Goal: Communication & Community: Answer question/provide support

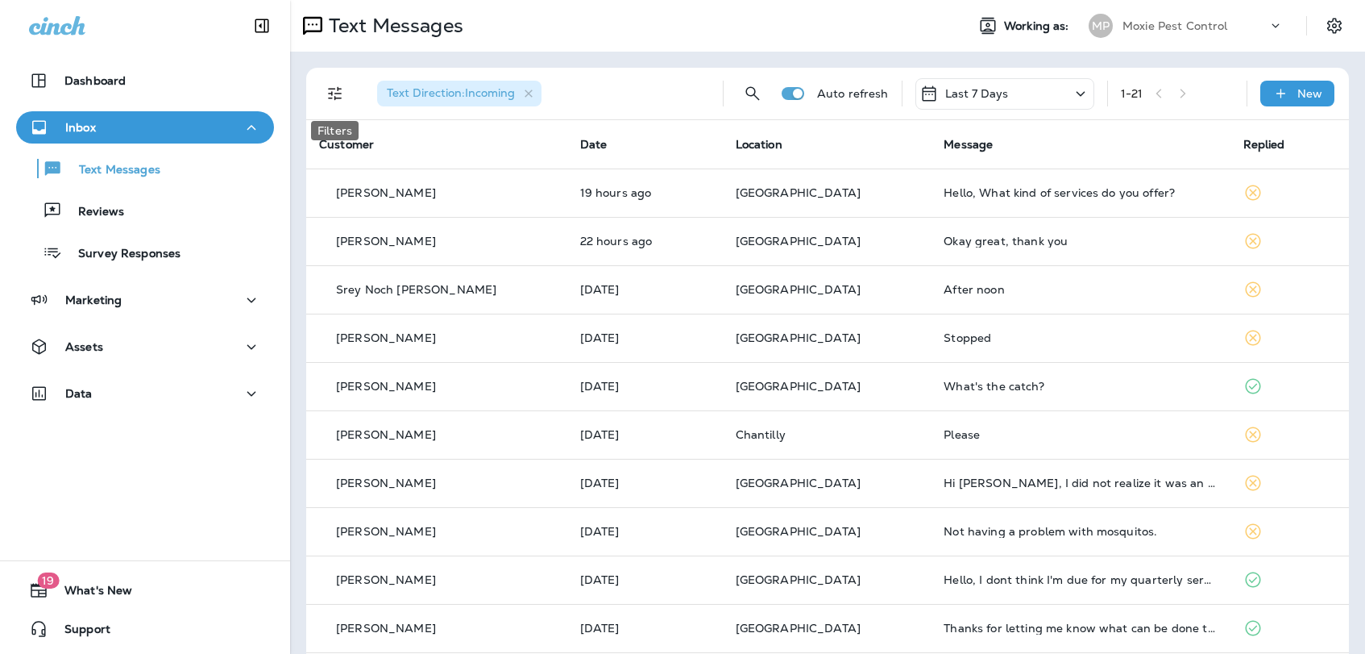
click at [344, 93] on icon "Filters" at bounding box center [335, 93] width 19 height 19
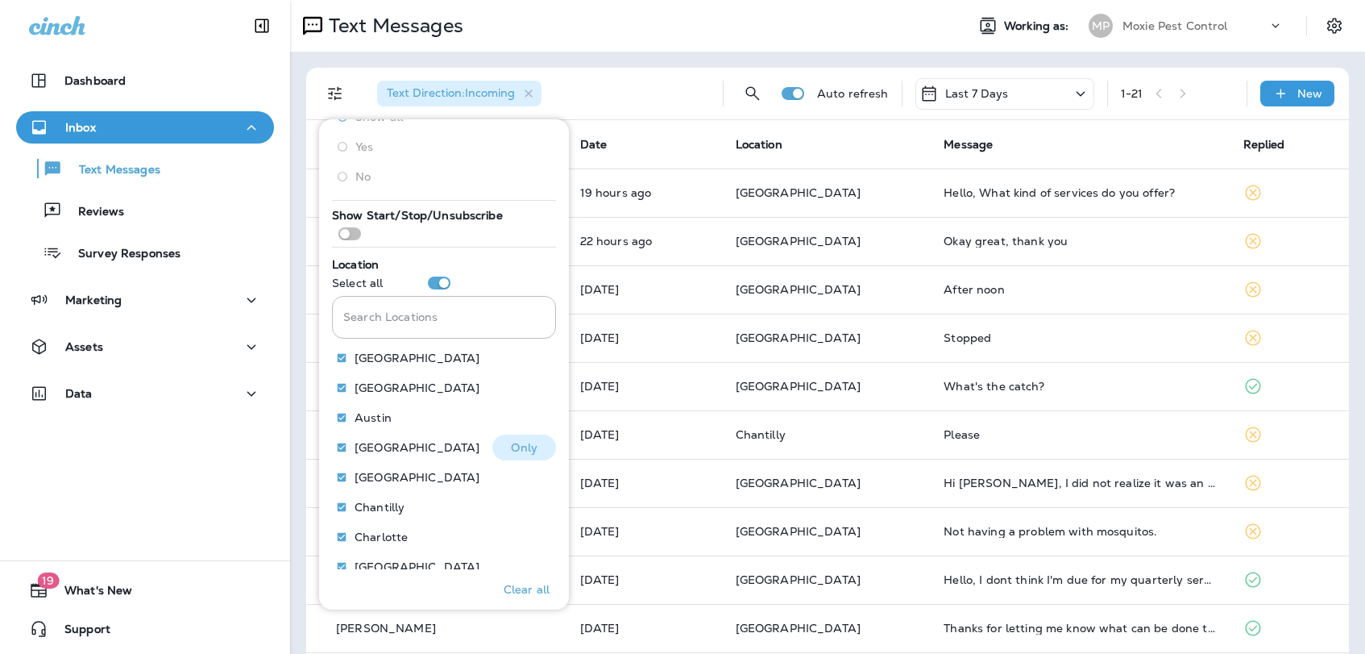
scroll to position [309, 0]
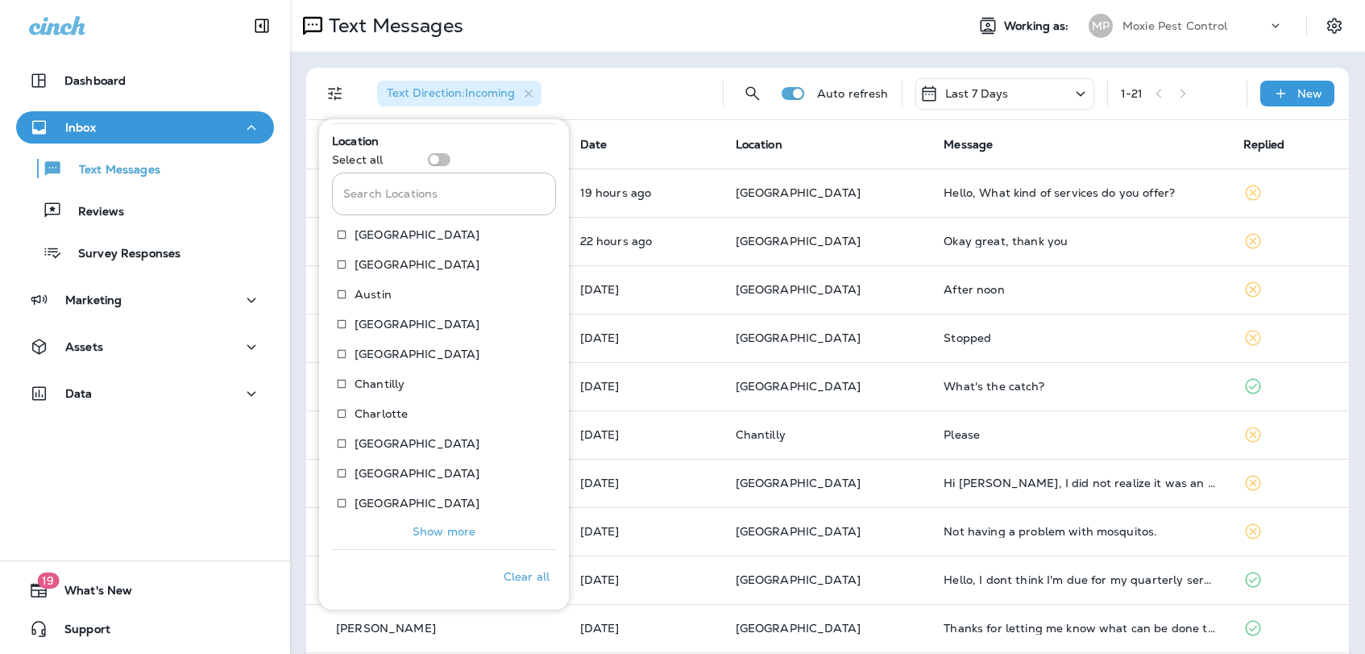
click at [429, 535] on p "Show more" at bounding box center [444, 531] width 63 height 13
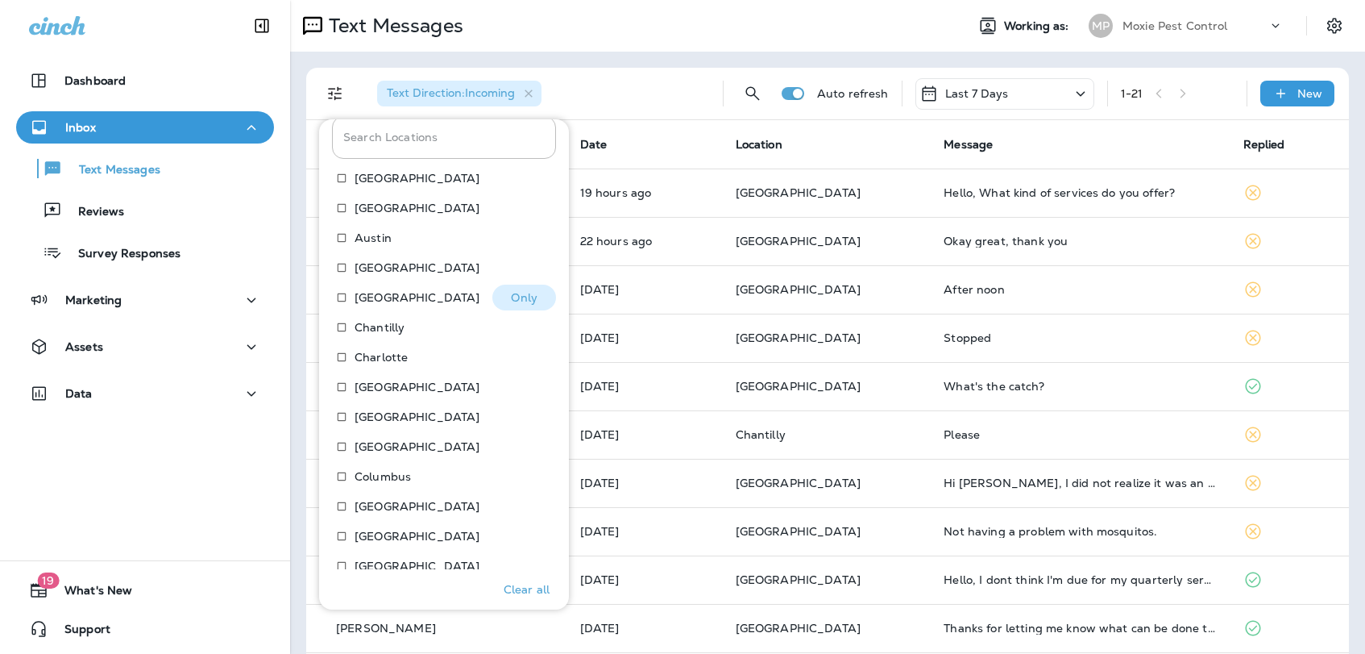
scroll to position [458, 0]
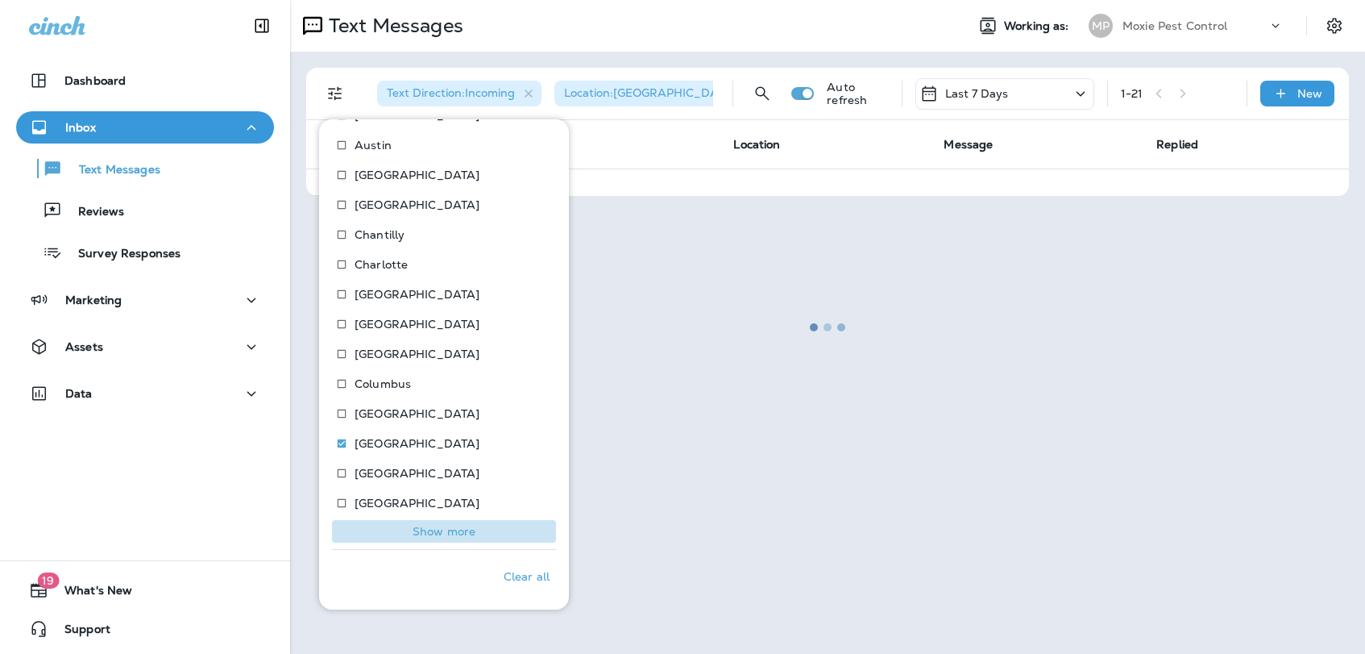
click at [465, 536] on p "Show more" at bounding box center [444, 531] width 63 height 13
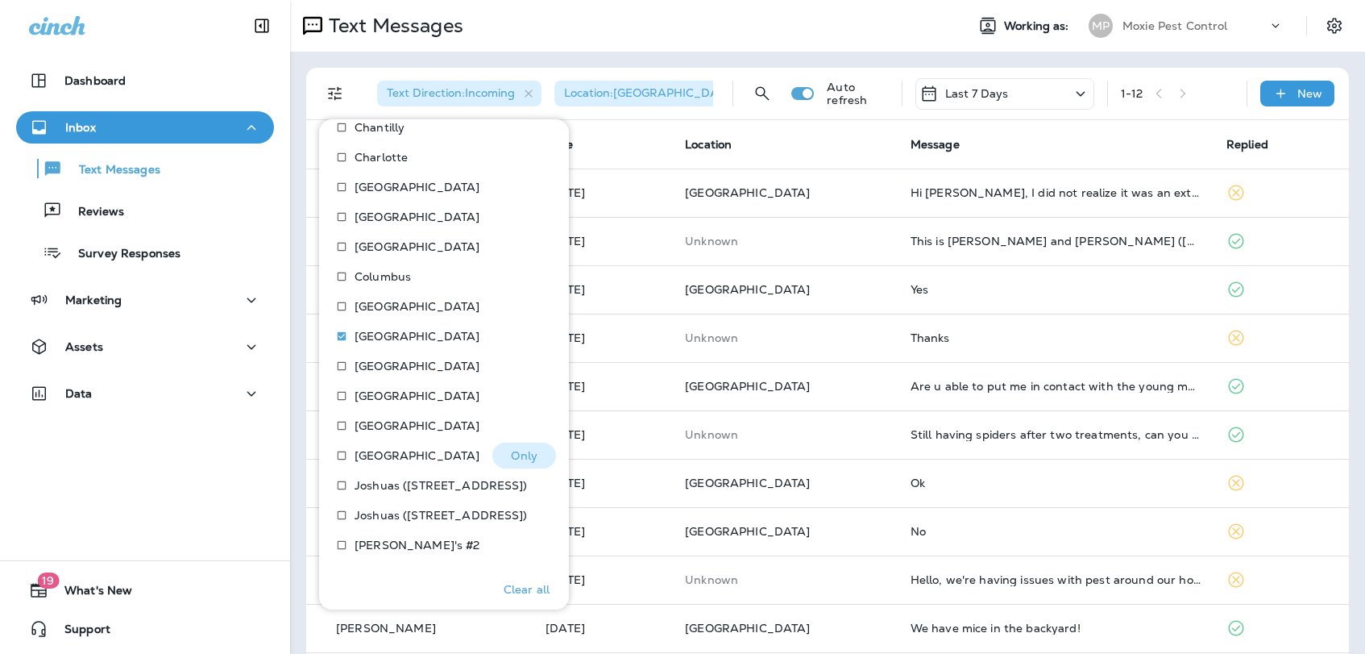
scroll to position [607, 0]
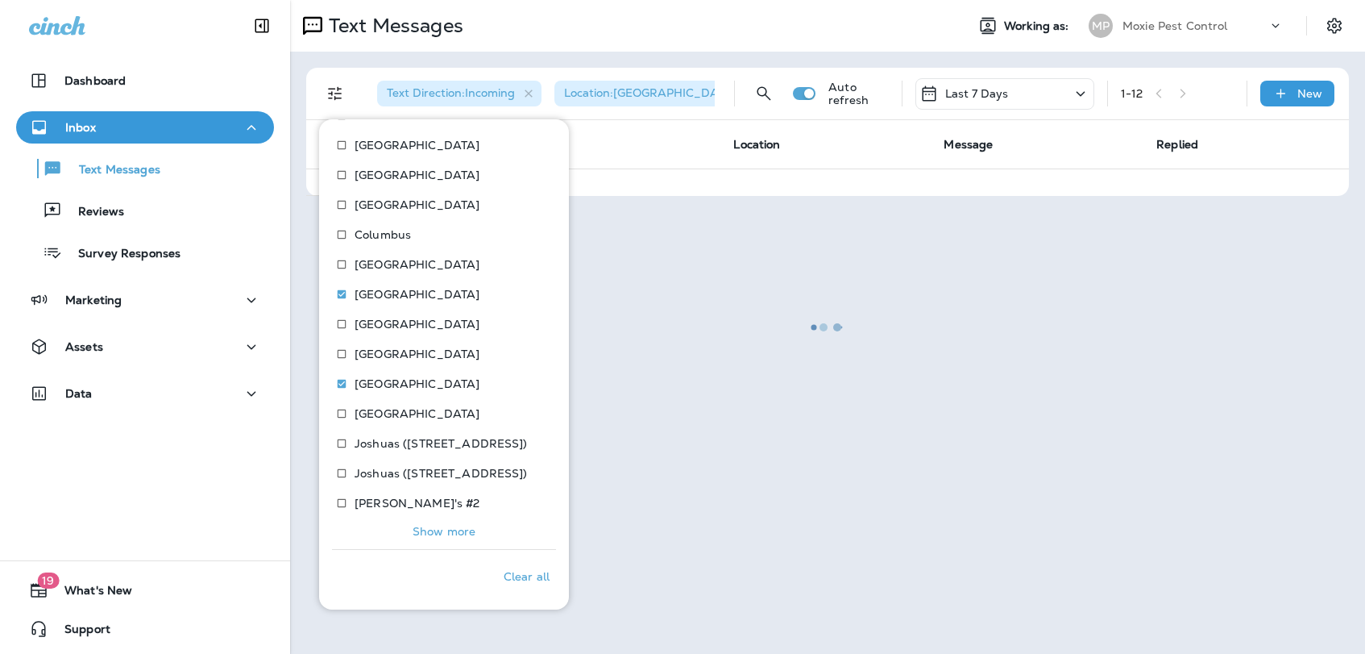
drag, startPoint x: 454, startPoint y: 531, endPoint x: 430, endPoint y: 376, distance: 157.3
click at [454, 531] on p "Show more" at bounding box center [444, 531] width 63 height 13
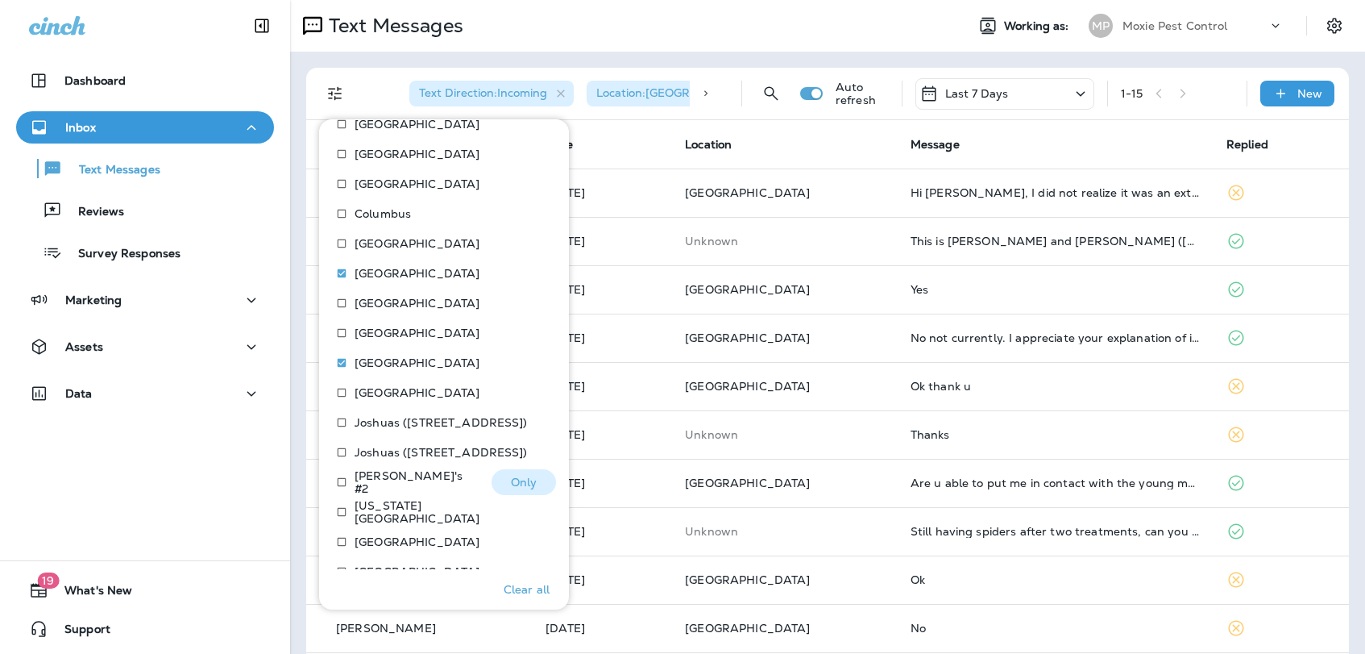
scroll to position [756, 0]
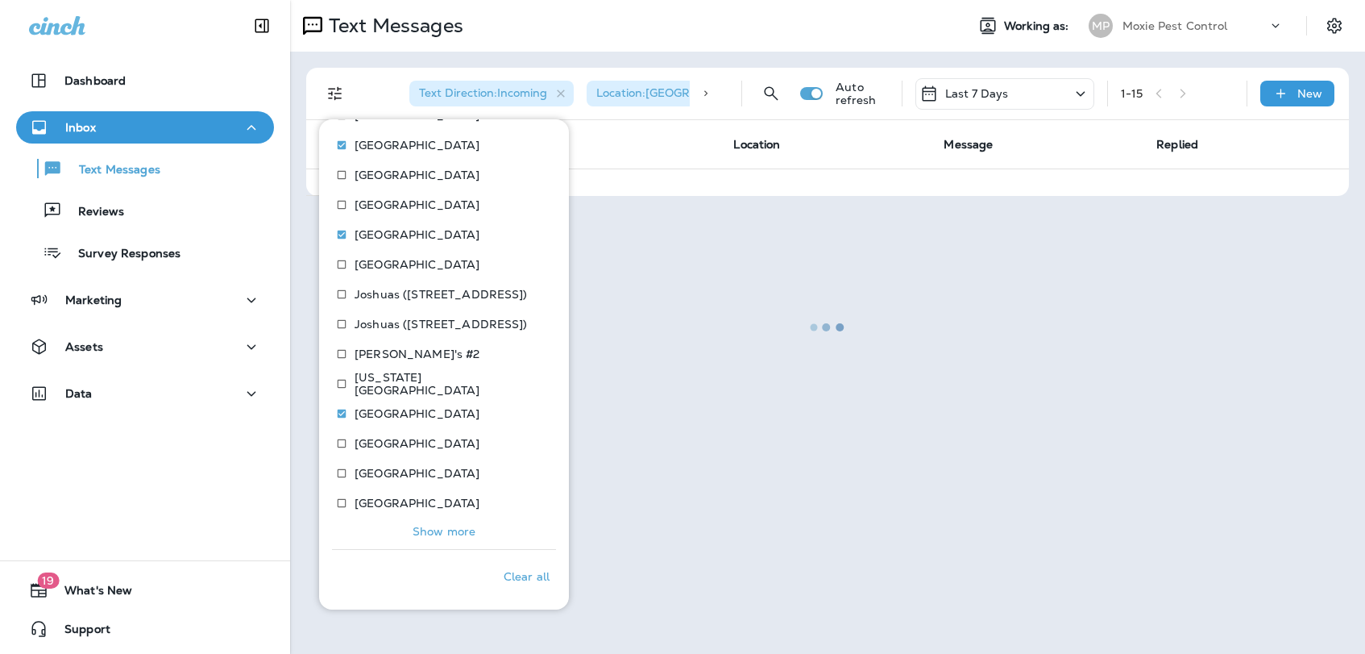
click at [462, 534] on p "Show more" at bounding box center [444, 531] width 63 height 13
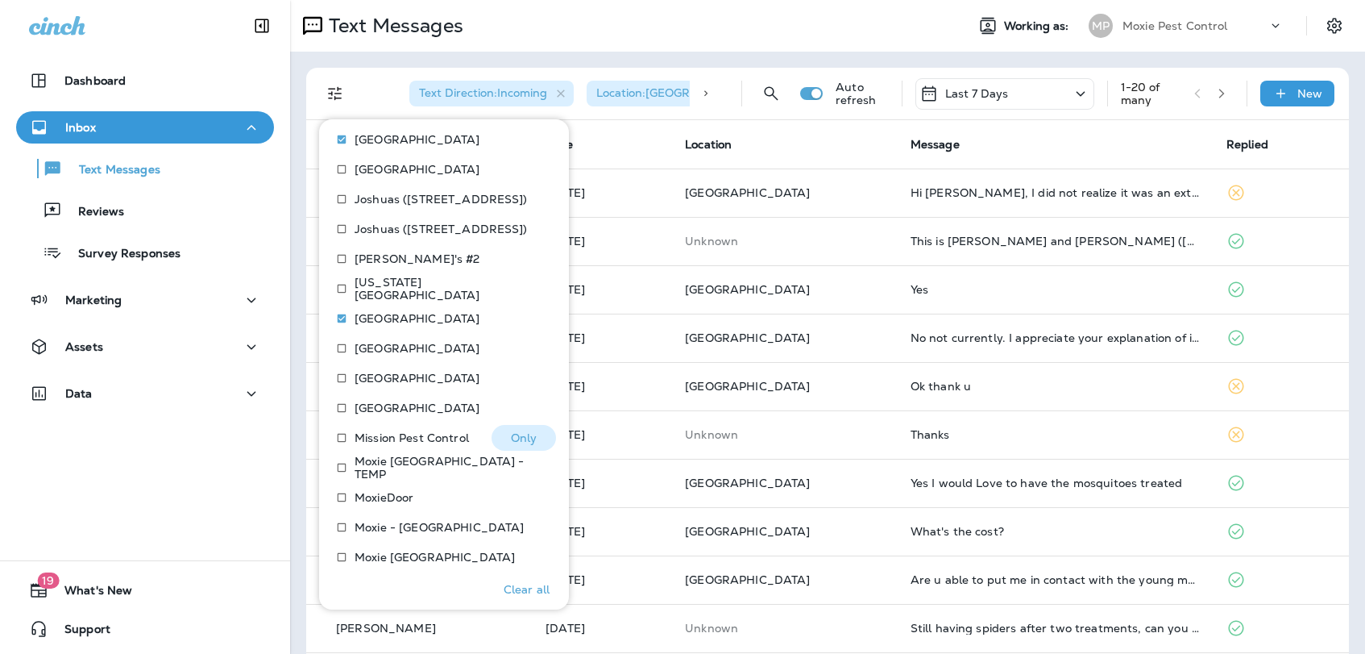
scroll to position [905, 0]
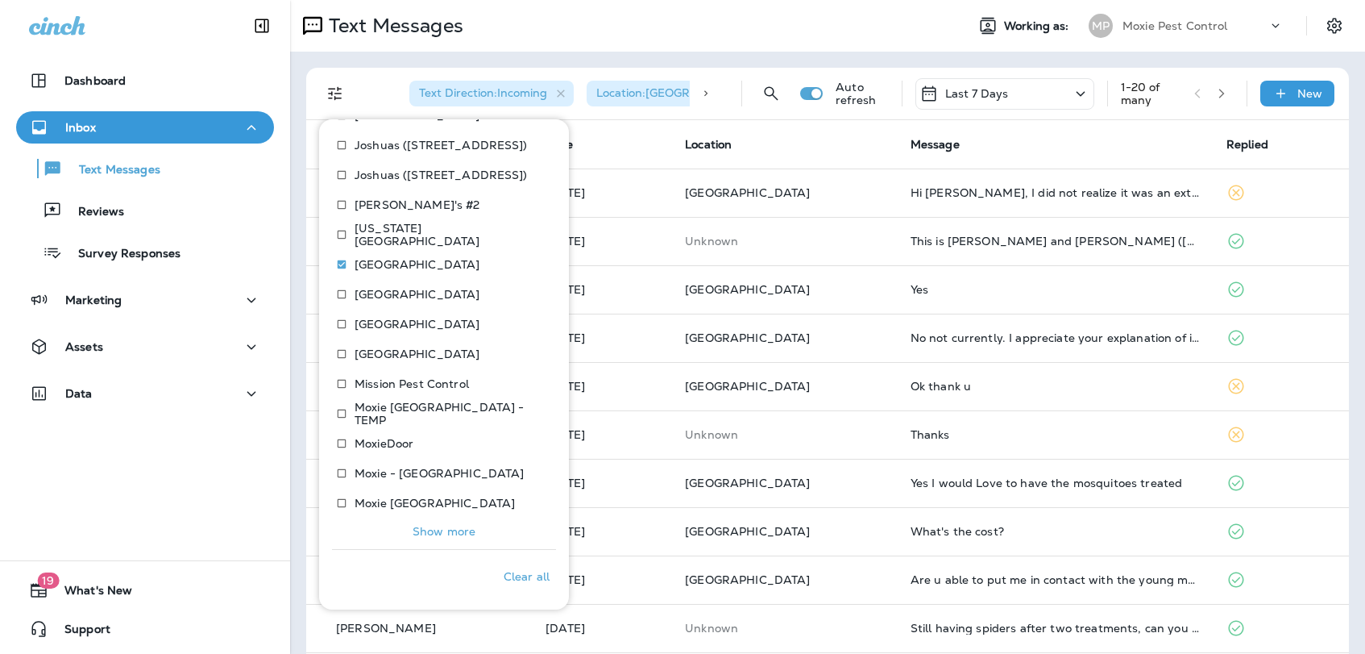
click at [434, 529] on p "Show more" at bounding box center [444, 531] width 63 height 13
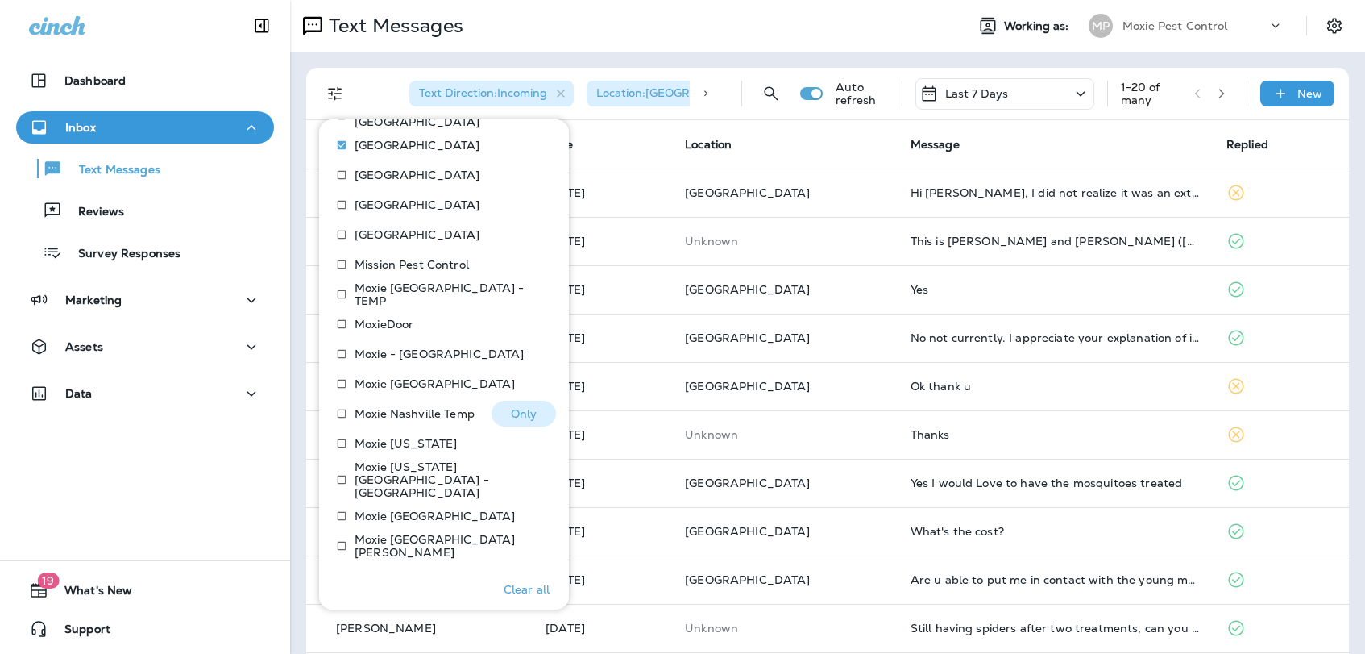
scroll to position [1054, 0]
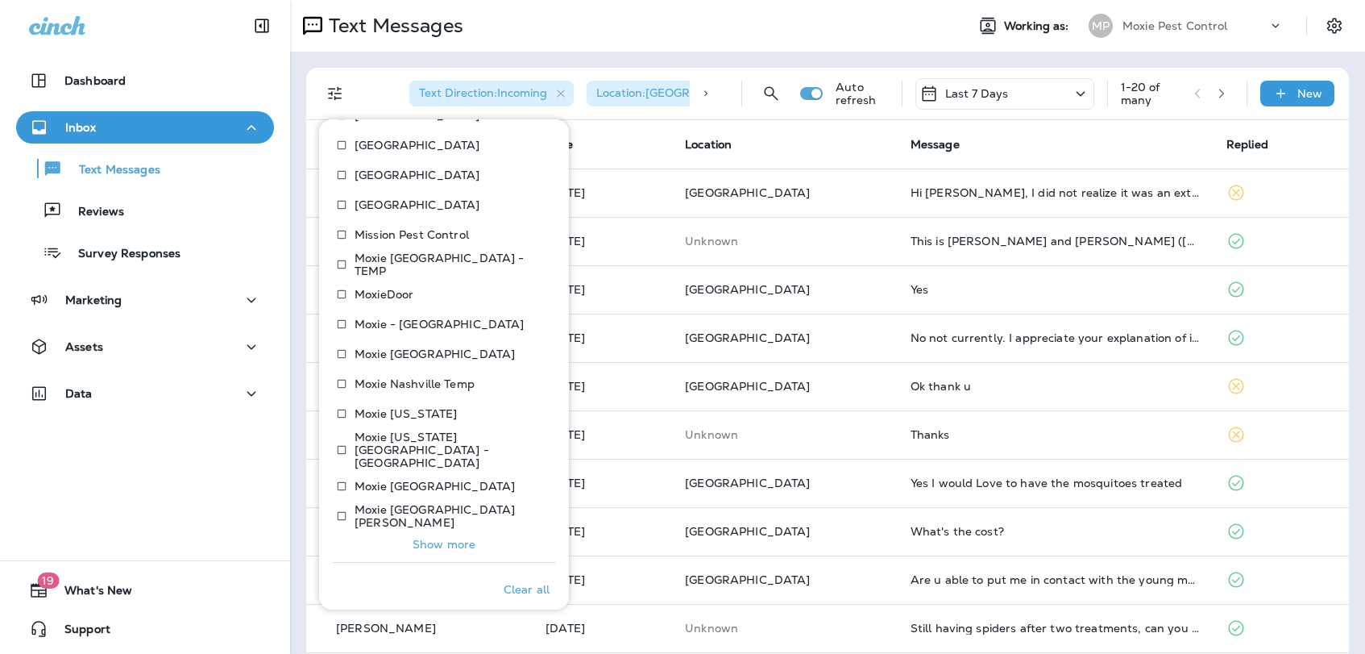
click at [439, 538] on p "Show more" at bounding box center [444, 544] width 63 height 13
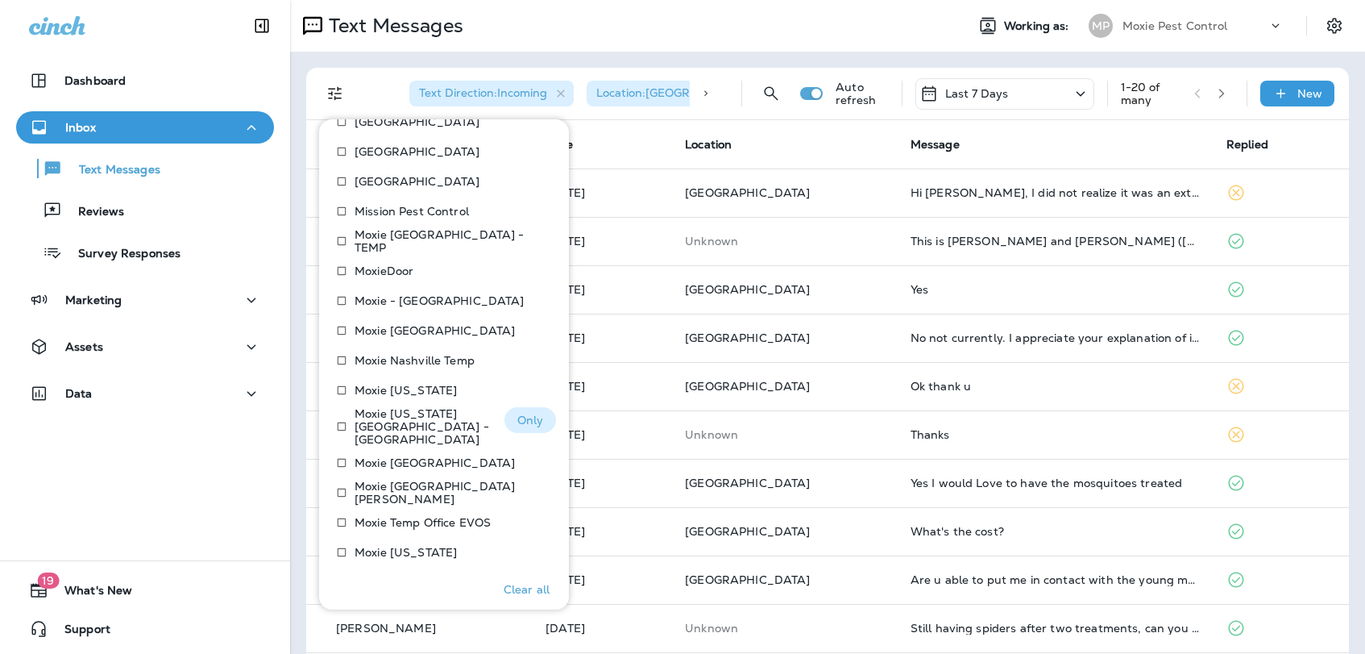
scroll to position [1203, 0]
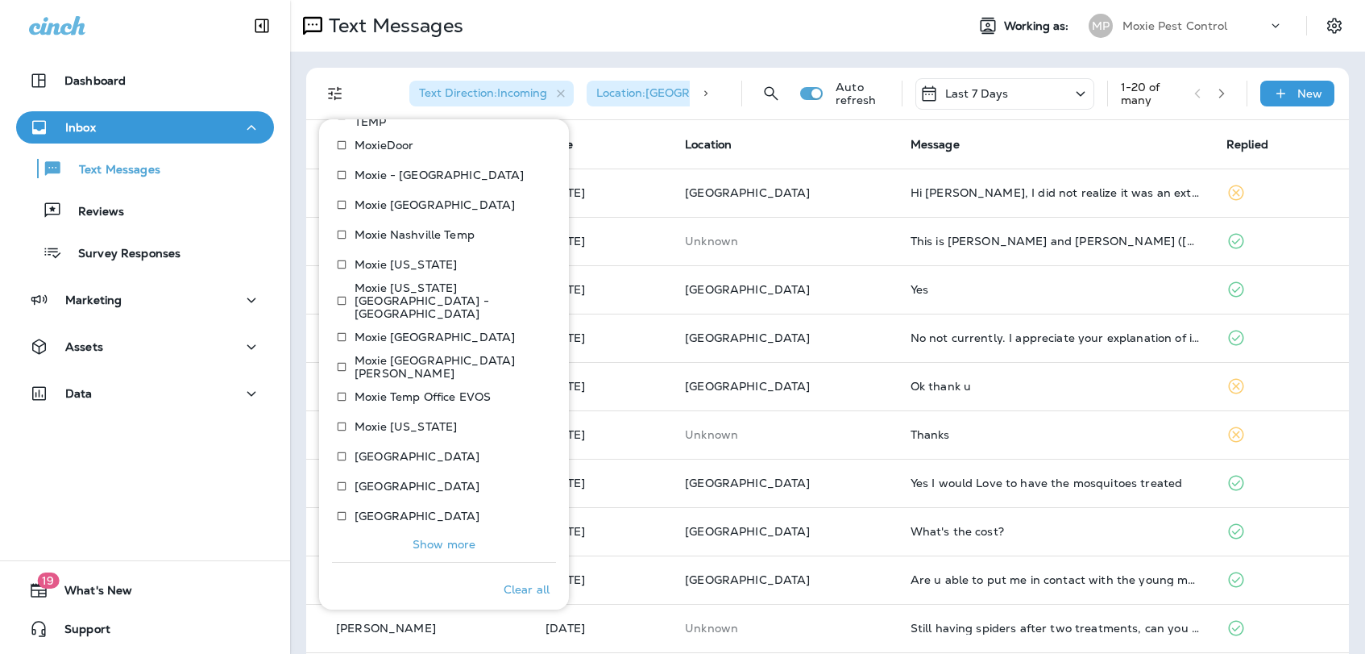
click at [428, 538] on p "Show more" at bounding box center [444, 544] width 63 height 13
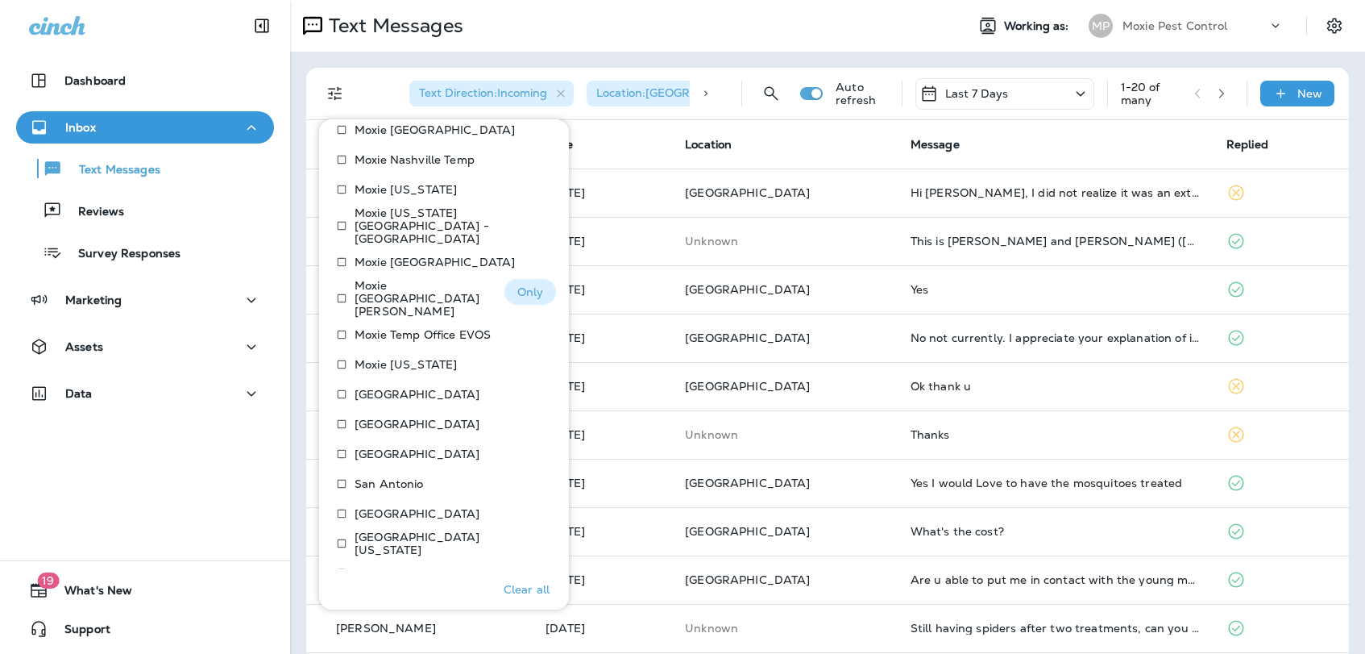
scroll to position [1352, 0]
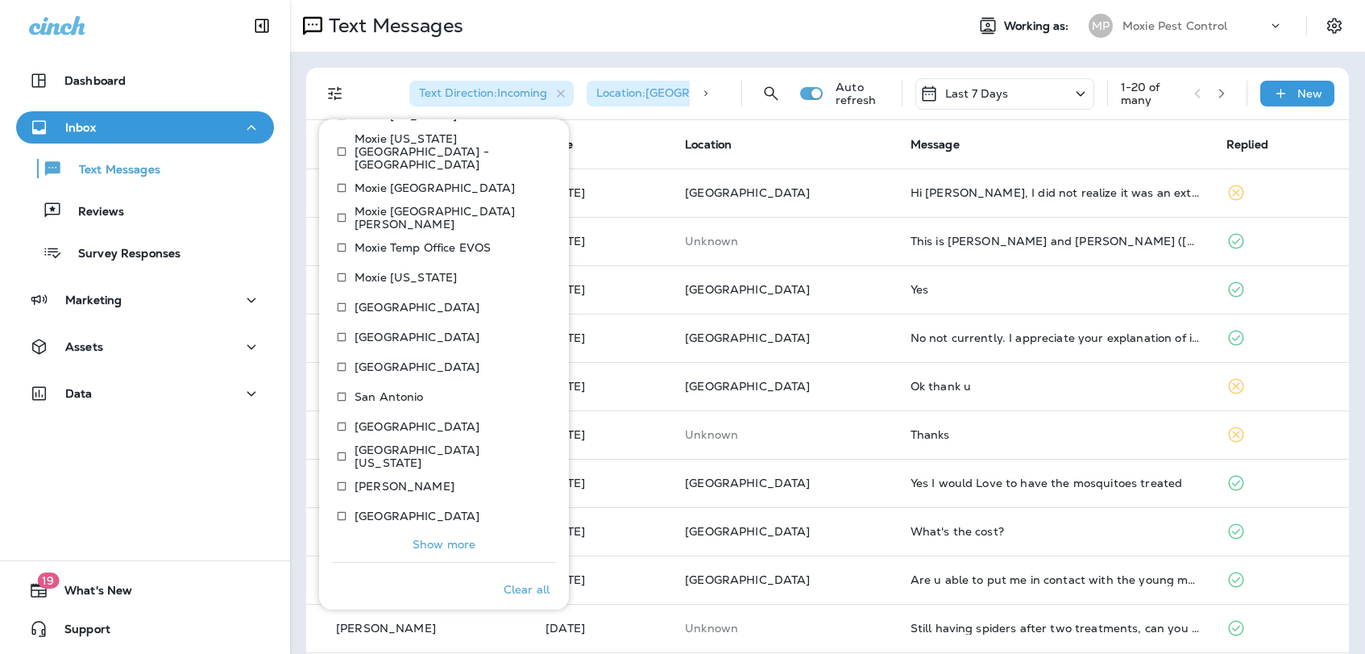
drag, startPoint x: 417, startPoint y: 526, endPoint x: 415, endPoint y: 511, distance: 15.4
click at [417, 538] on p "Show more" at bounding box center [444, 544] width 63 height 13
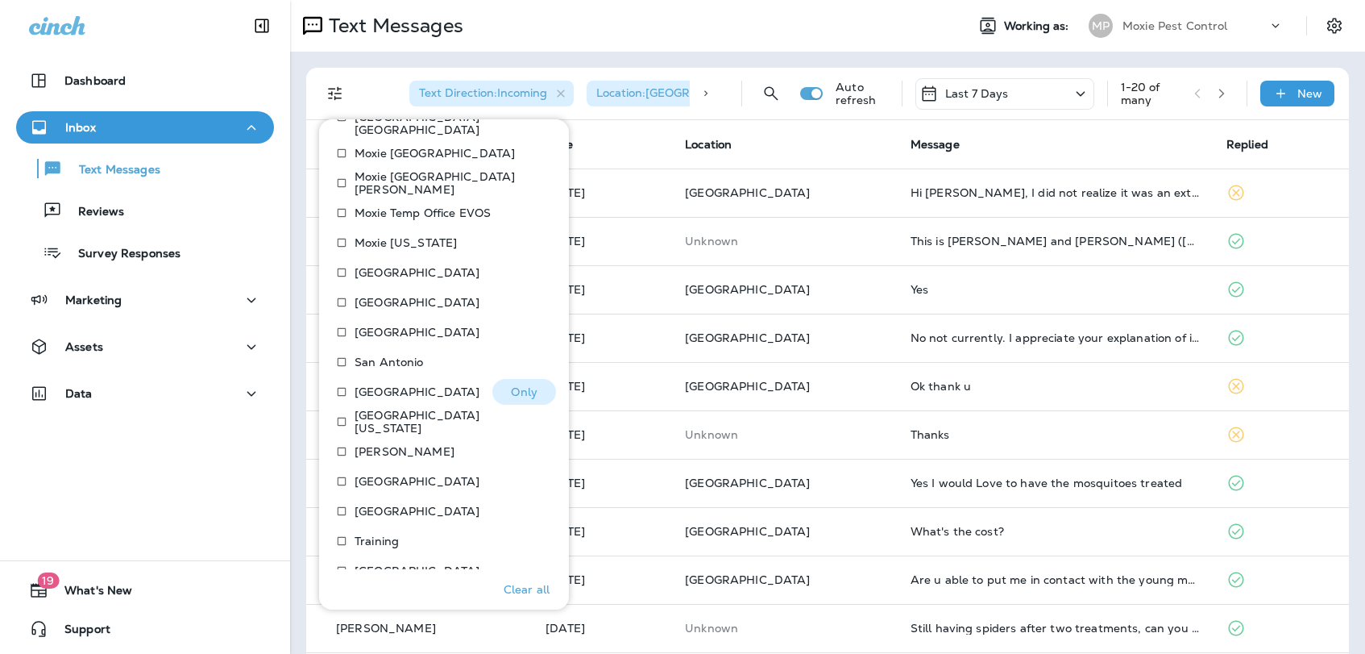
scroll to position [1419, 0]
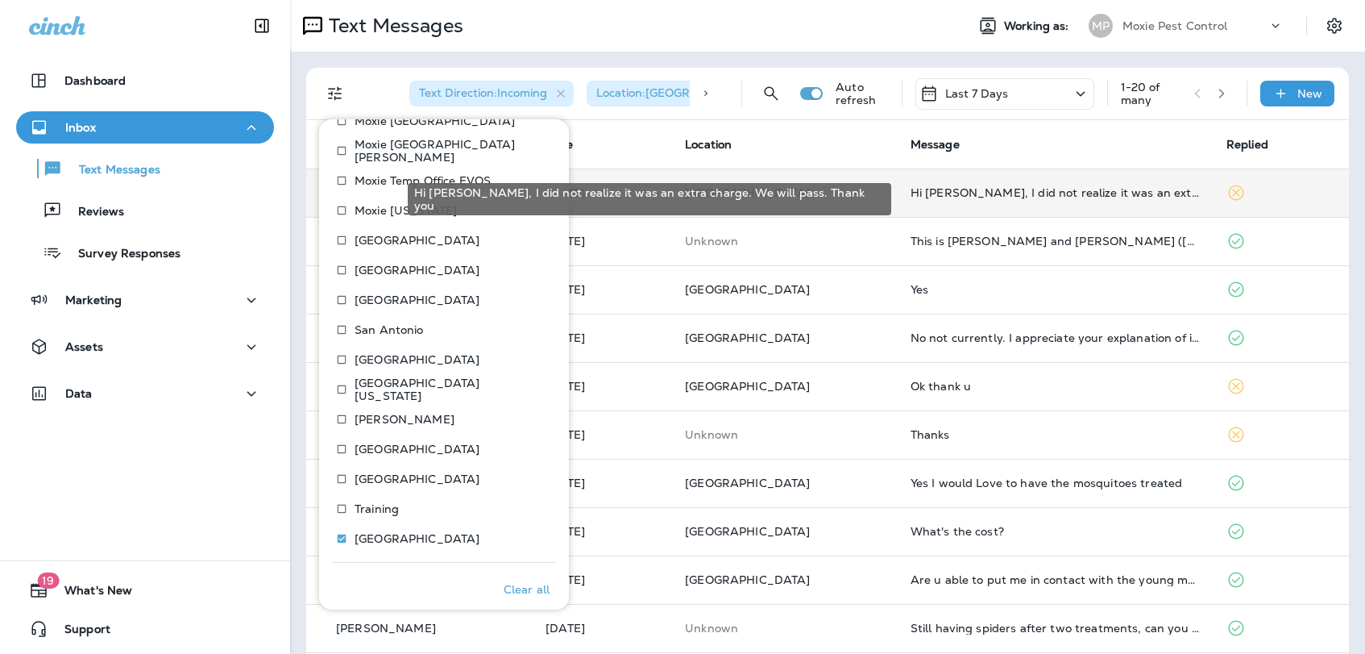
click at [949, 193] on div "Hi [PERSON_NAME], I did not realize it was an extra charge. We will pass. Thank…" at bounding box center [1056, 192] width 290 height 13
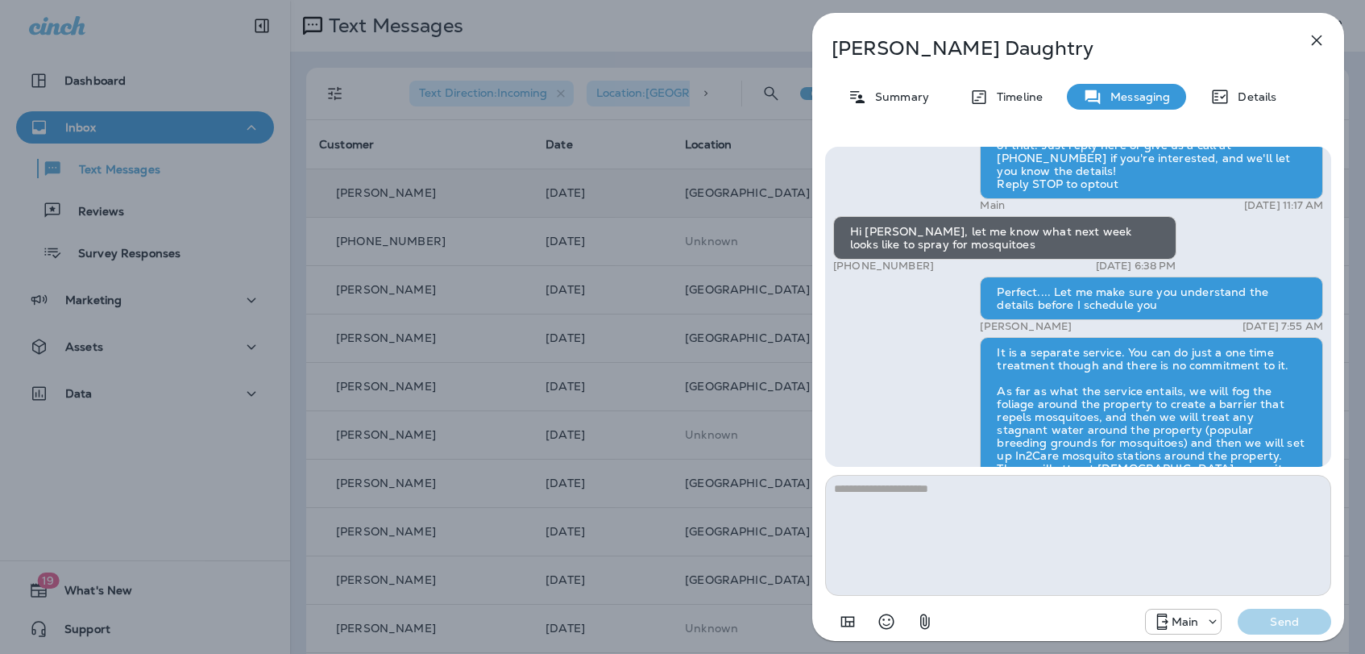
scroll to position [-104, 0]
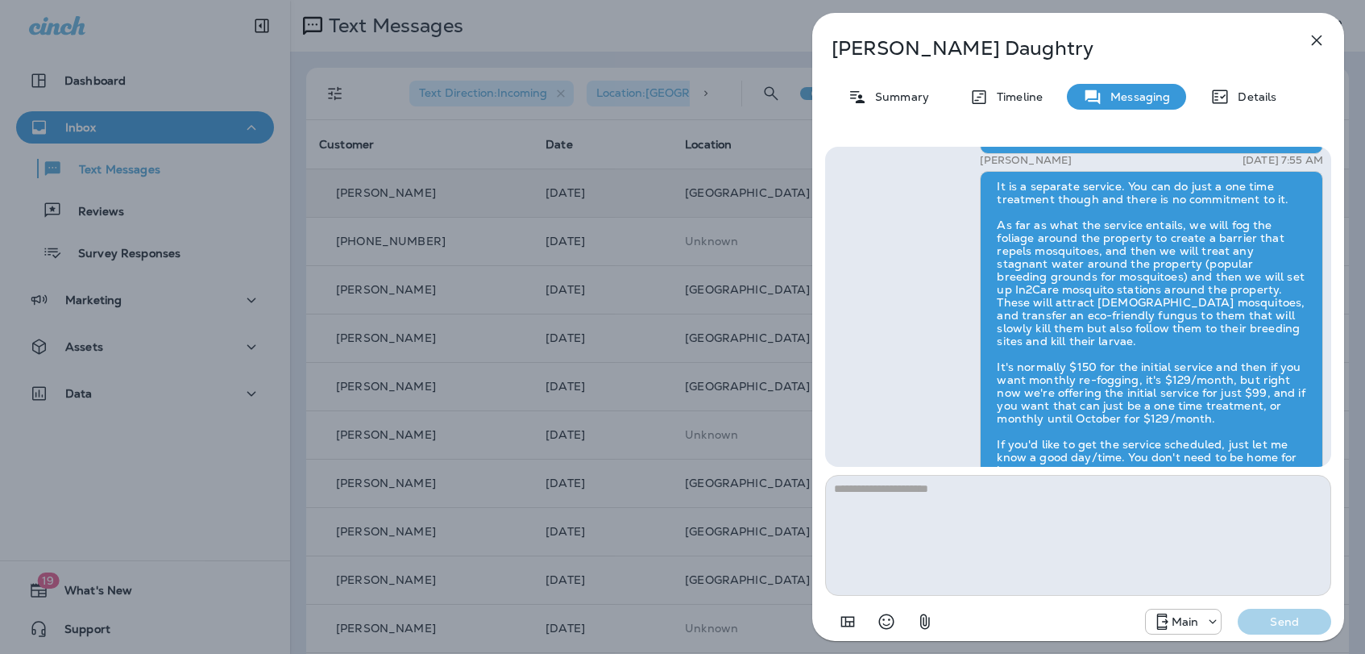
click at [623, 401] on div "[PERSON_NAME] Summary Timeline Messaging Details Hi [PERSON_NAME] , this is [PE…" at bounding box center [682, 327] width 1365 height 654
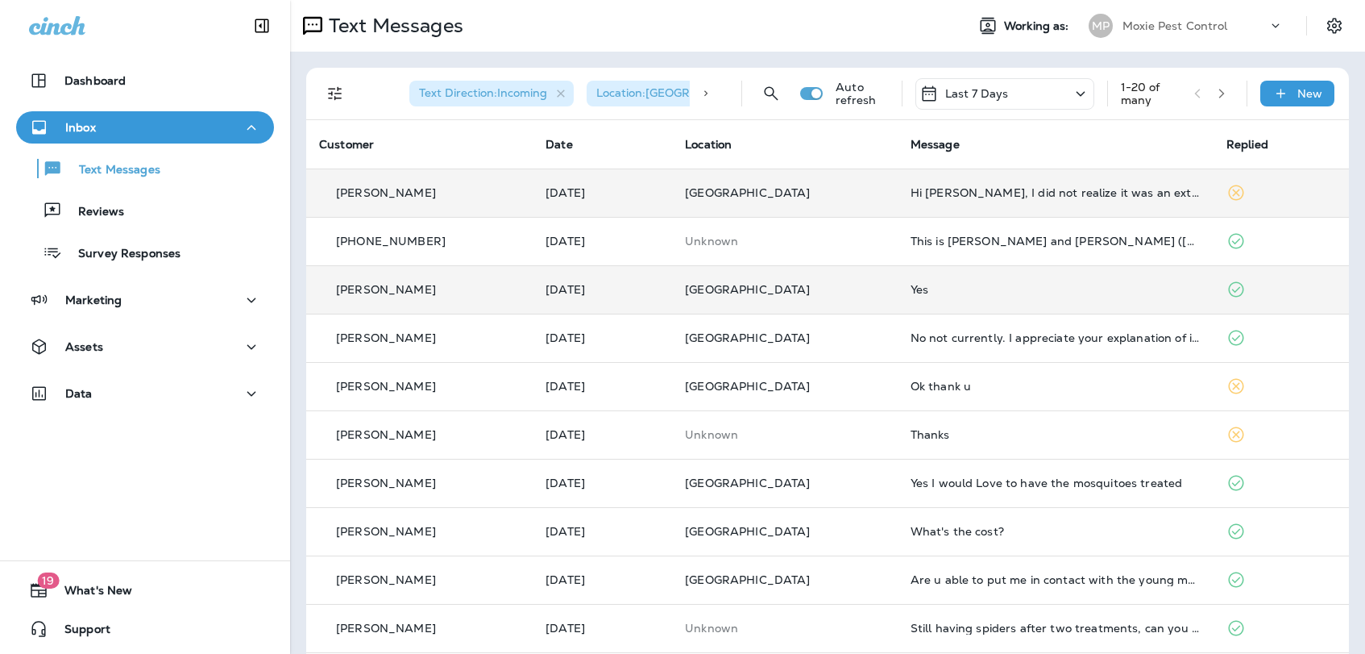
click at [941, 290] on div "Yes" at bounding box center [1056, 289] width 290 height 13
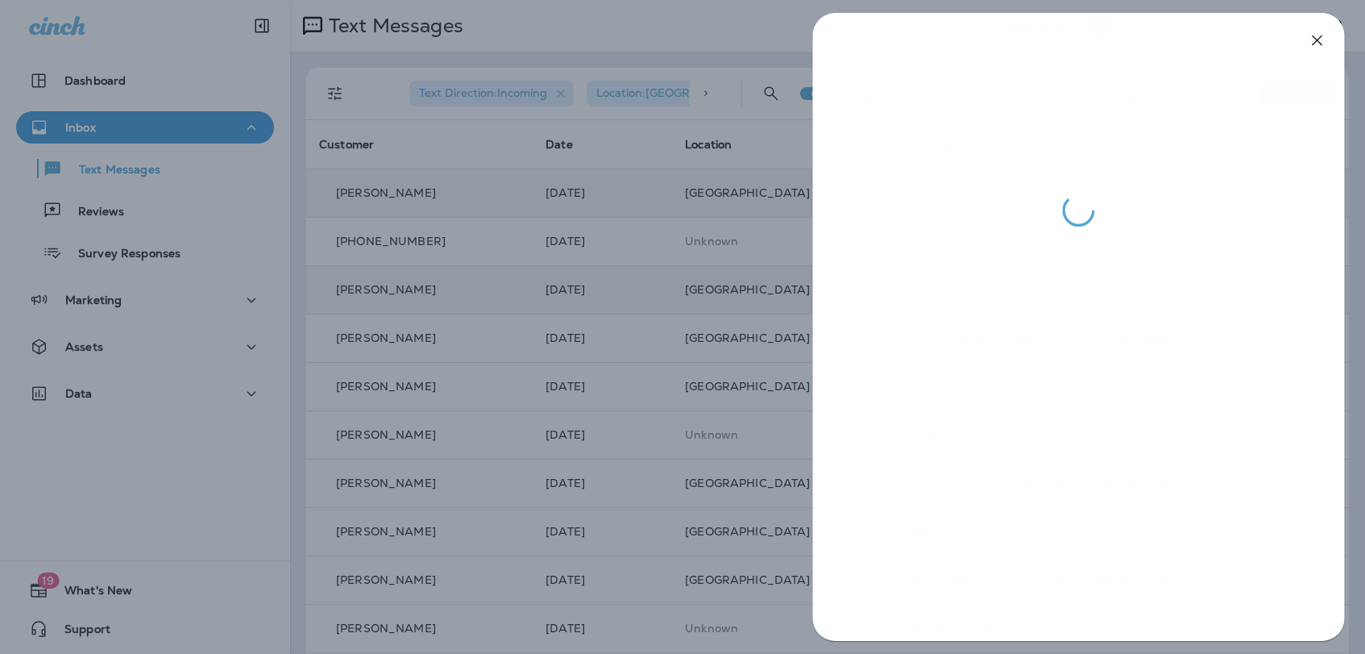
click at [722, 409] on div at bounding box center [682, 327] width 1365 height 654
